Goal: Information Seeking & Learning: Check status

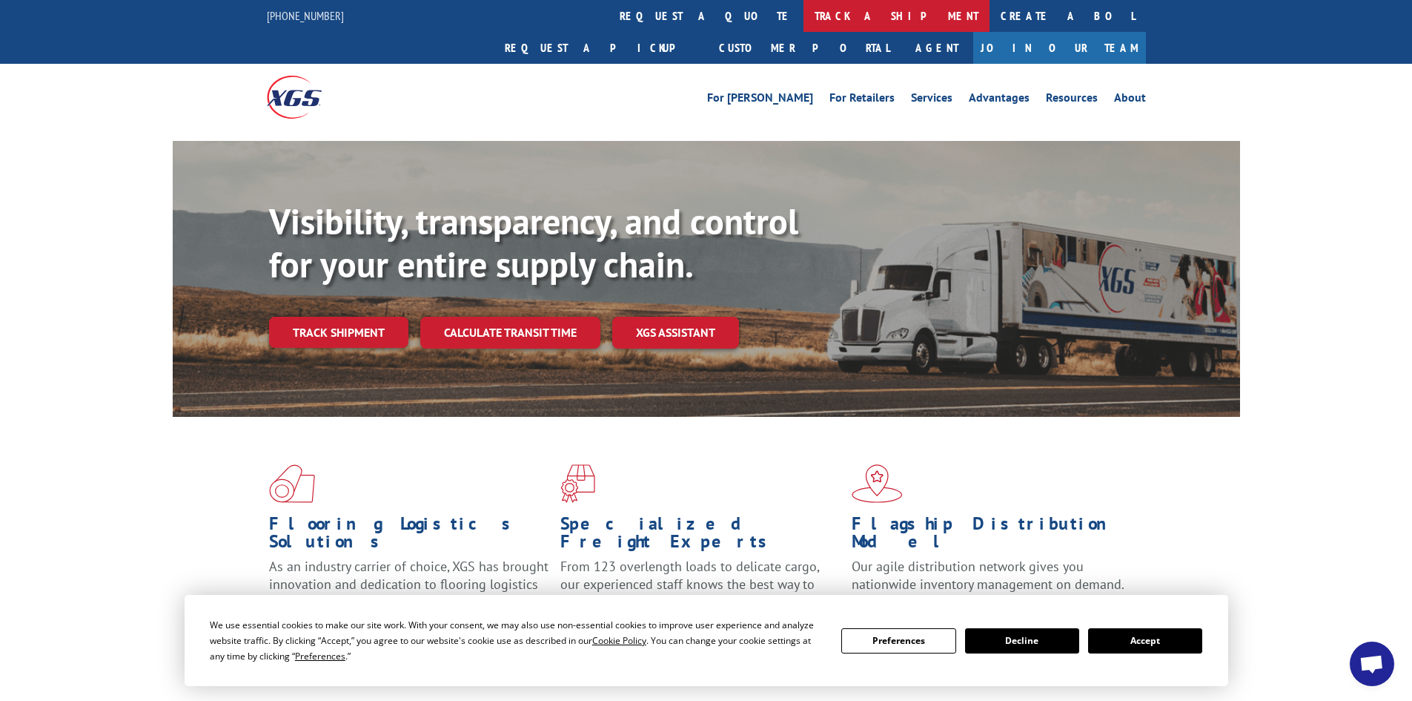
click at [804, 27] on link "track a shipment" at bounding box center [897, 16] width 186 height 32
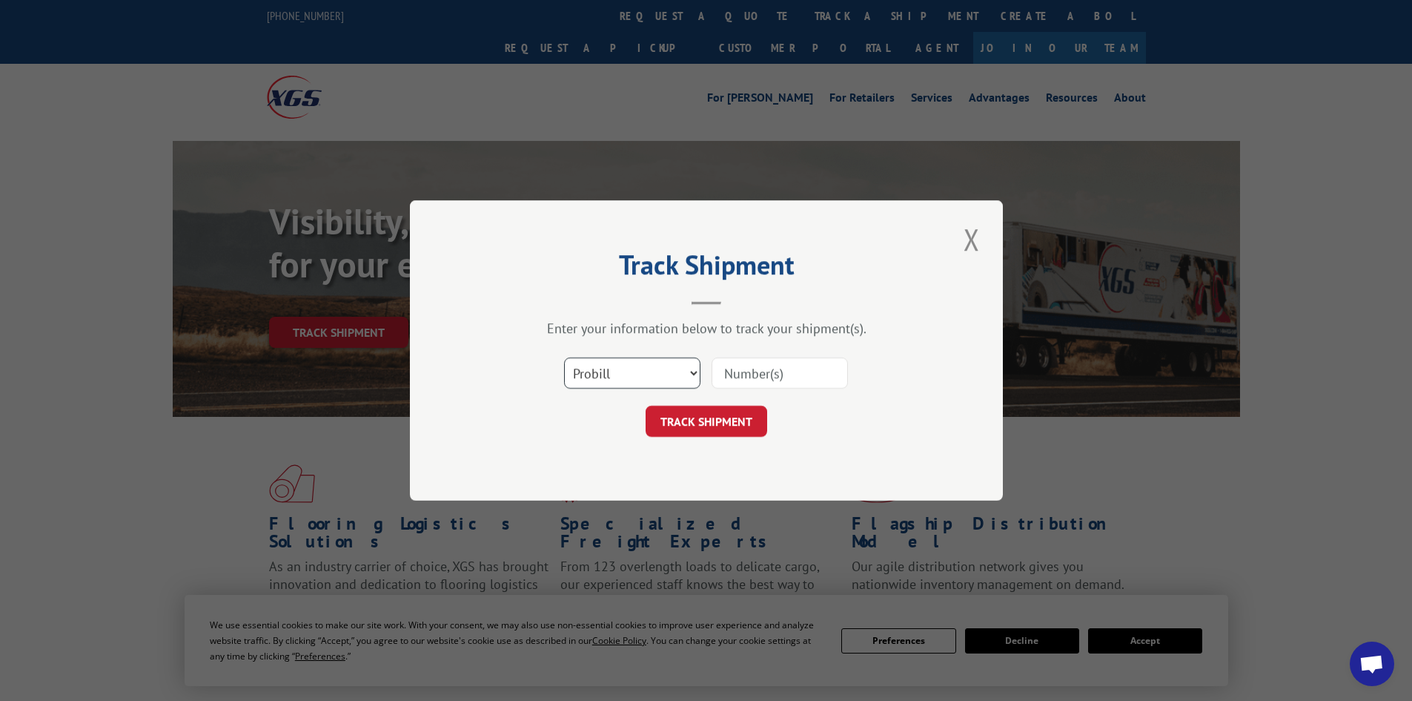
click at [639, 370] on select "Select category... Probill BOL PO" at bounding box center [632, 372] width 136 height 31
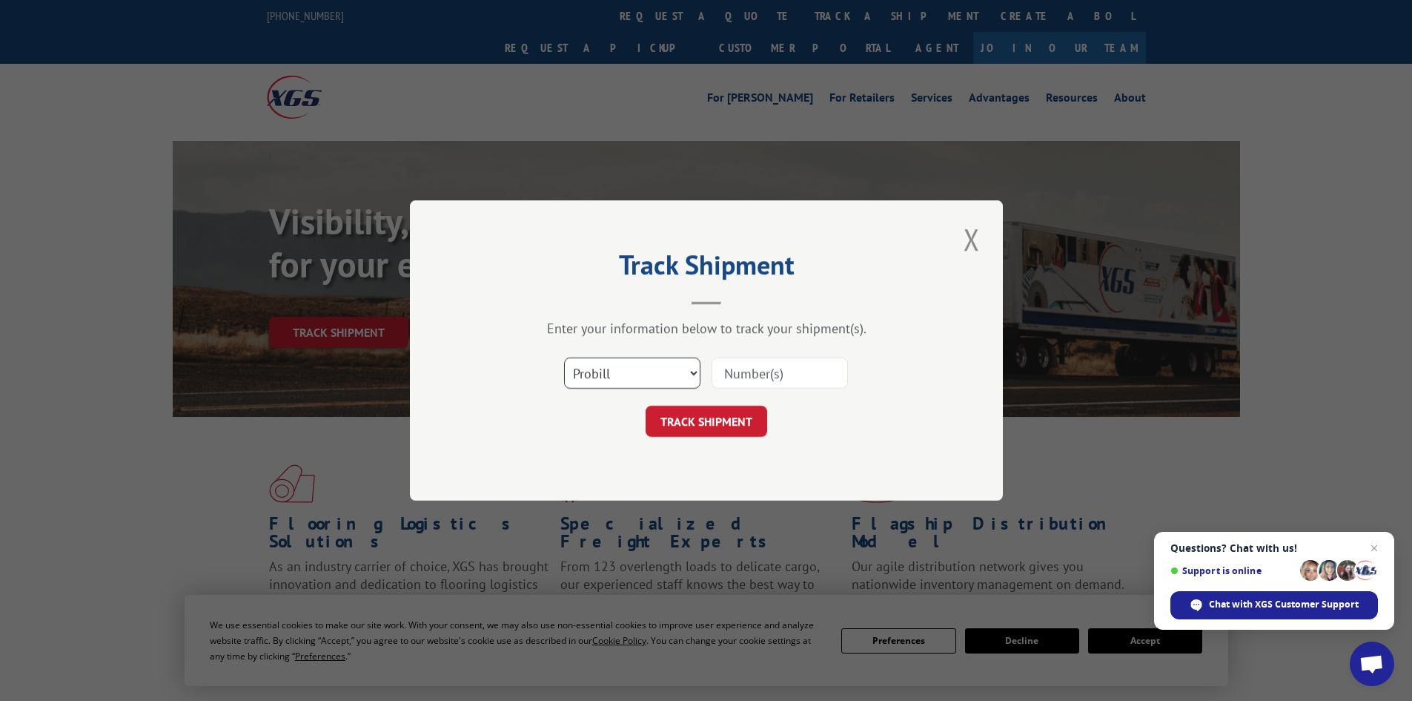
select select "bol"
click at [564, 357] on select "Select category... Probill BOL PO" at bounding box center [632, 372] width 136 height 31
click at [741, 378] on input at bounding box center [780, 372] width 136 height 31
paste input "5953281"
type input "5953281"
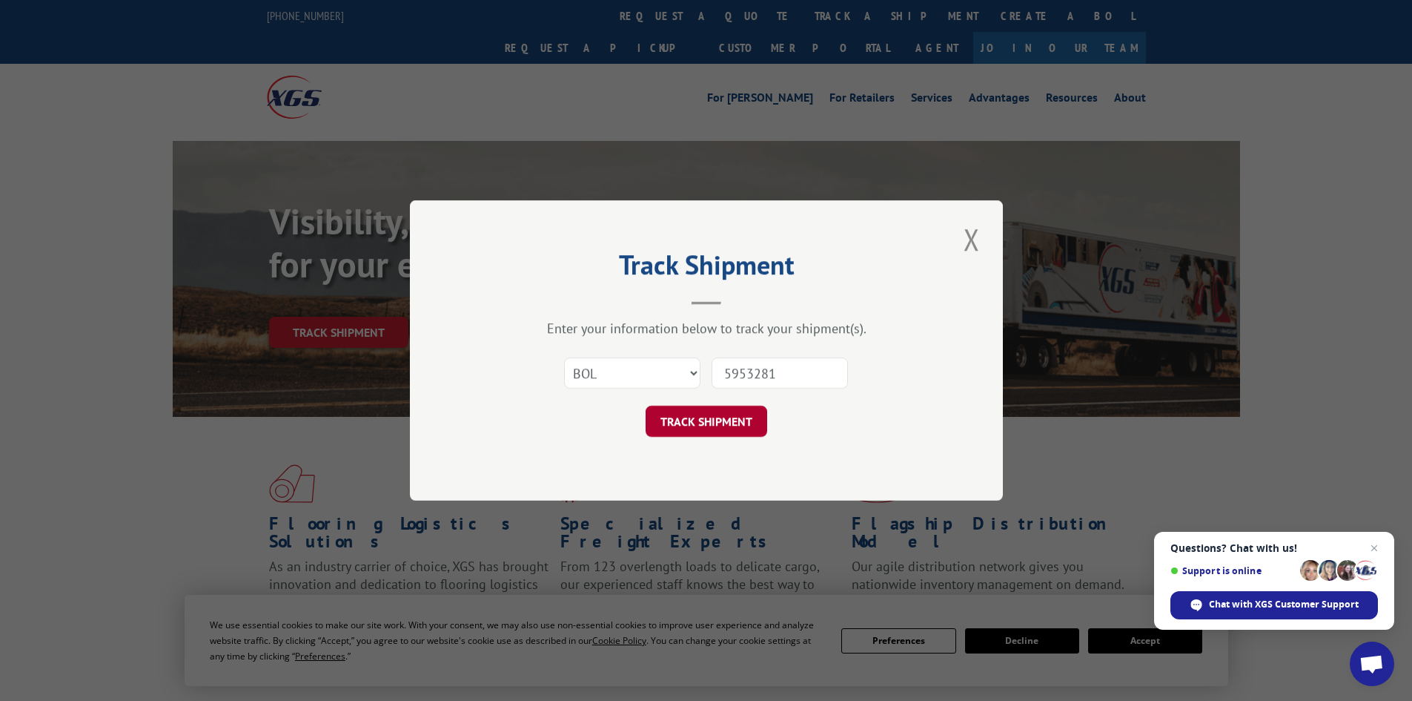
click at [735, 414] on button "TRACK SHIPMENT" at bounding box center [707, 421] width 122 height 31
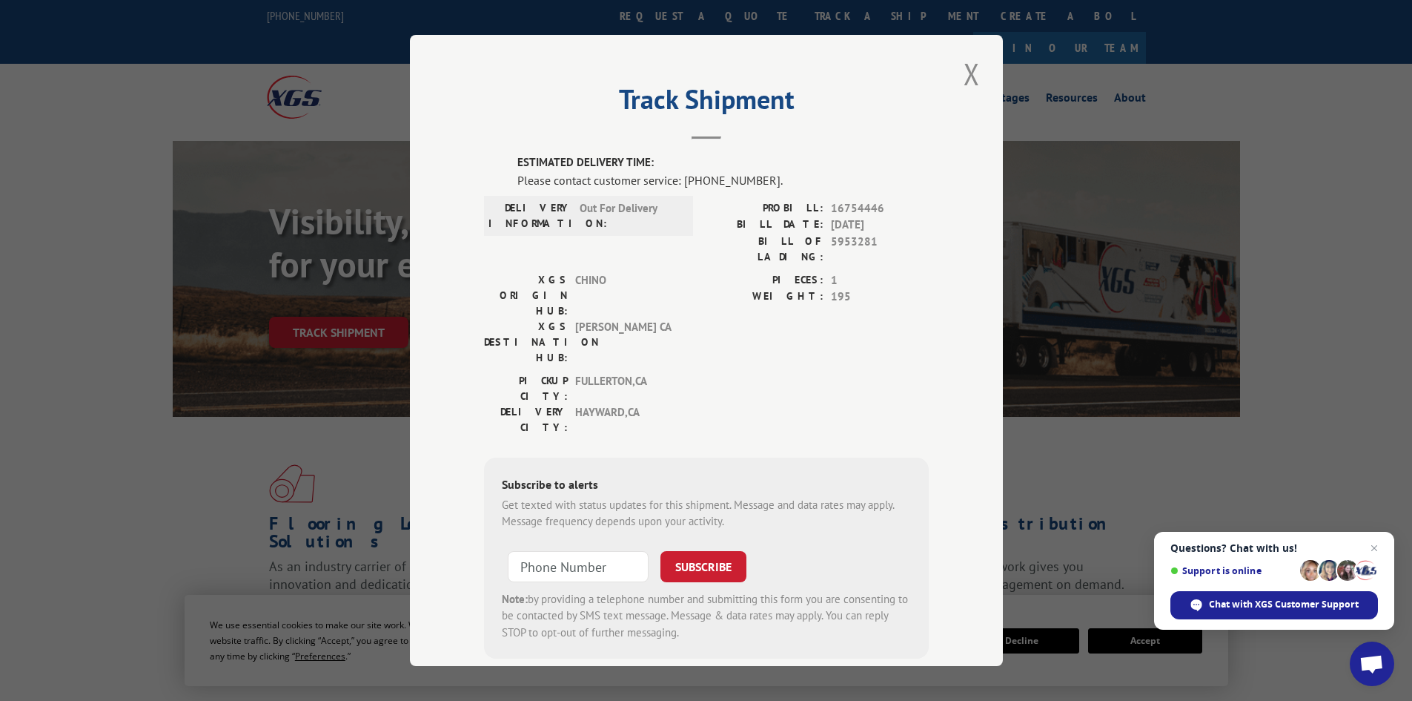
click at [207, 435] on div "Track Shipment ESTIMATED DELIVERY TIME: Please contact customer service: [PHONE…" at bounding box center [706, 350] width 1412 height 701
